Goal: Find specific page/section: Find specific page/section

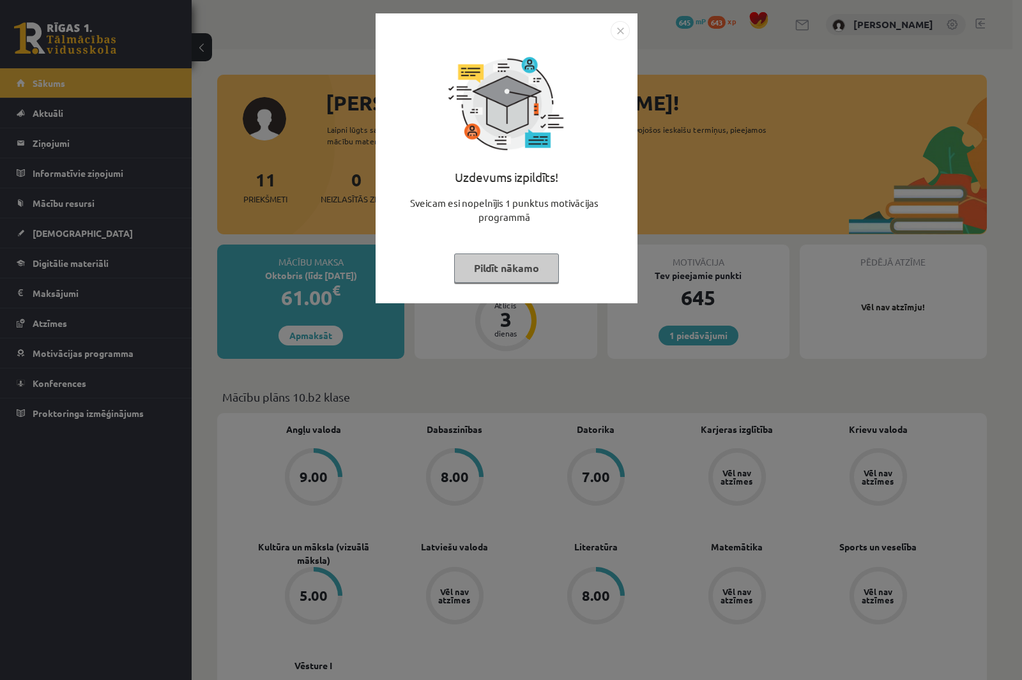
click at [619, 25] on img "Close" at bounding box center [620, 30] width 19 height 19
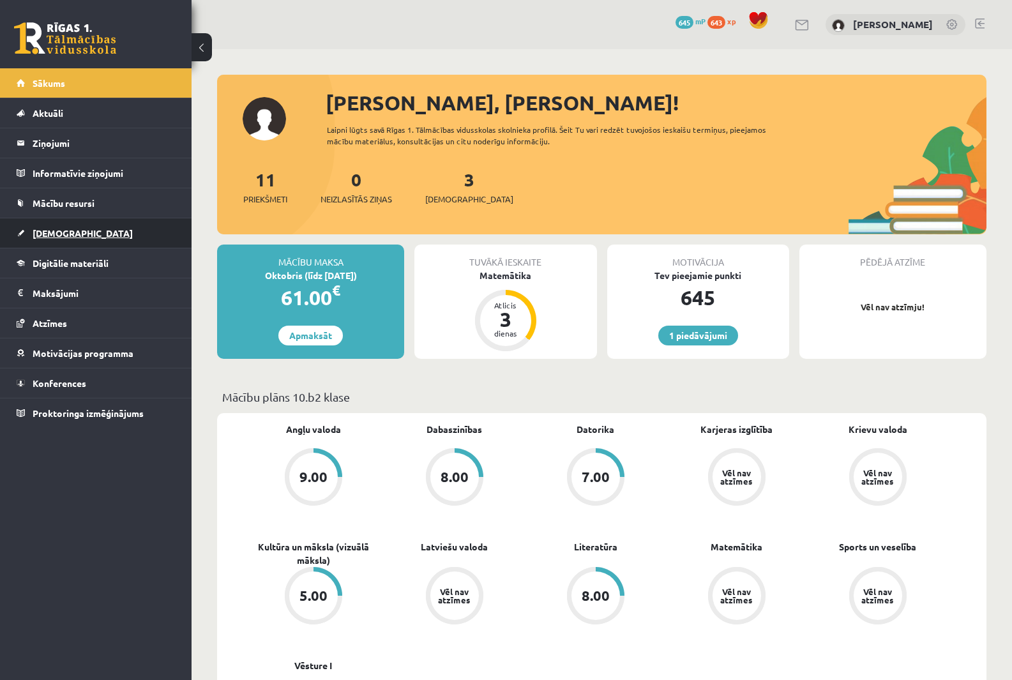
click at [75, 237] on link "[DEMOGRAPHIC_DATA]" at bounding box center [96, 232] width 159 height 29
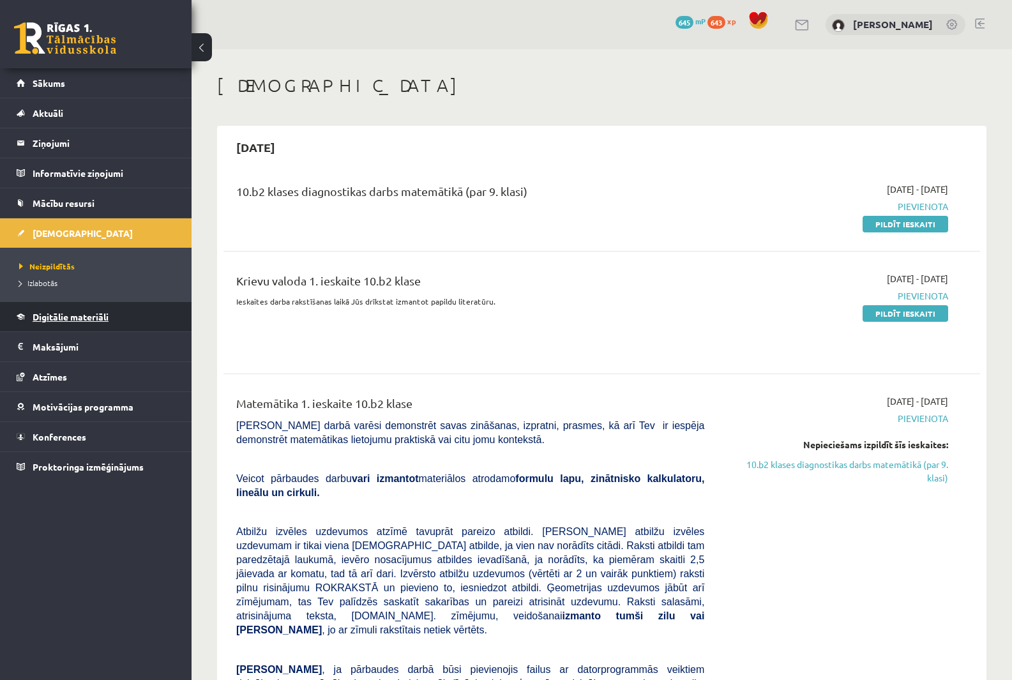
click at [86, 321] on span "Digitālie materiāli" at bounding box center [71, 316] width 76 height 11
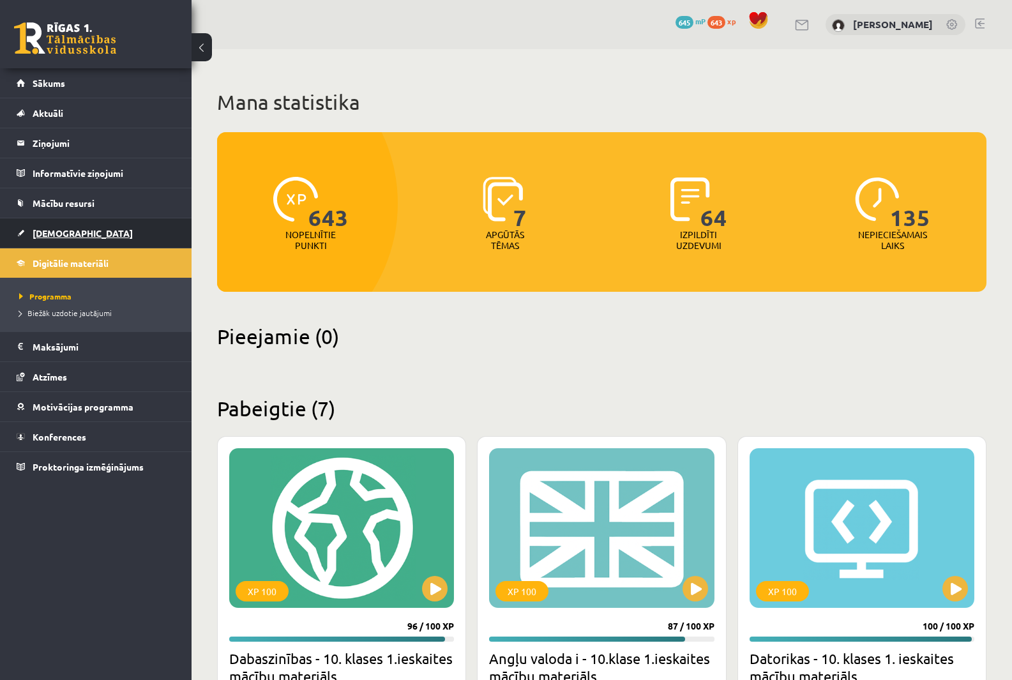
click at [78, 239] on link "[DEMOGRAPHIC_DATA]" at bounding box center [96, 232] width 159 height 29
